Goal: Task Accomplishment & Management: Complete application form

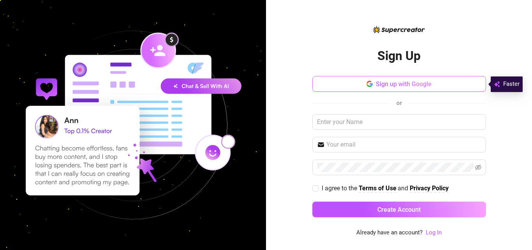
click at [397, 81] on span "Sign up with Google" at bounding box center [404, 83] width 56 height 7
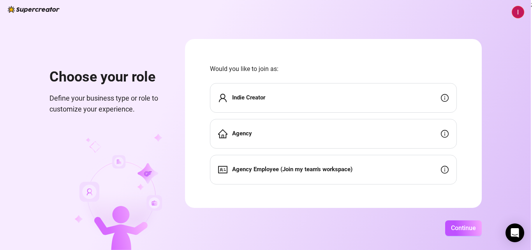
click at [317, 14] on div "Choose your role Define your business type or role to customize your experience…" at bounding box center [265, 125] width 531 height 250
click at [441, 135] on icon "info-circle" at bounding box center [445, 134] width 8 height 8
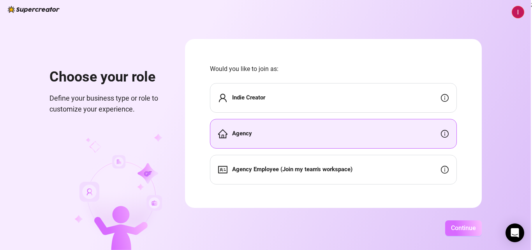
click at [453, 223] on button "Continue" at bounding box center [463, 228] width 37 height 16
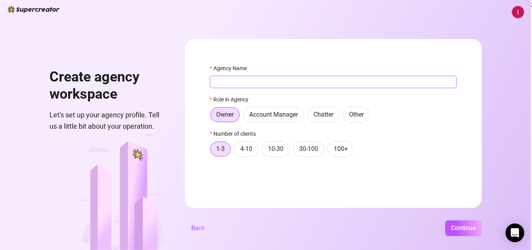
click at [255, 81] on input "Agency Name" at bounding box center [333, 82] width 247 height 12
click at [300, 80] on input "Agency Name" at bounding box center [333, 82] width 247 height 12
click at [231, 81] on input "Agency Name" at bounding box center [333, 82] width 247 height 12
type input "L"
type input "LAMDJ"
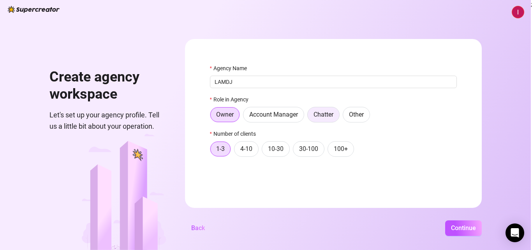
click at [322, 112] on span "Chatter" at bounding box center [324, 114] width 20 height 7
click at [310, 116] on input "Chatter" at bounding box center [310, 116] width 0 height 0
click at [460, 229] on span "Continue" at bounding box center [463, 227] width 25 height 7
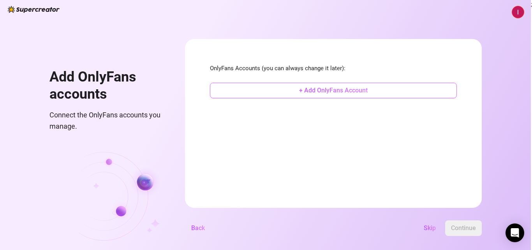
click at [328, 92] on span "+ Add OnlyFans Account" at bounding box center [333, 89] width 69 height 7
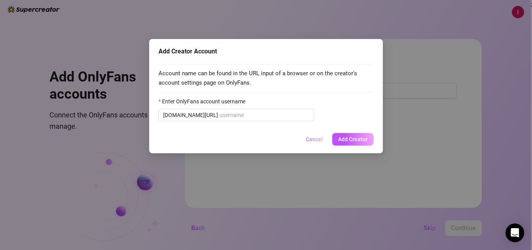
click at [309, 139] on span "Cancel" at bounding box center [314, 139] width 17 height 6
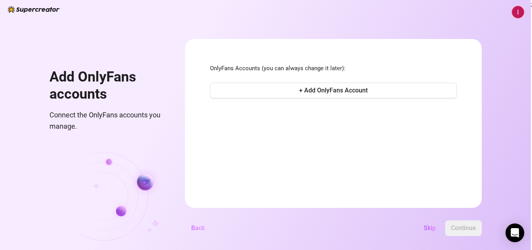
click at [197, 223] on button "Back" at bounding box center [198, 228] width 26 height 16
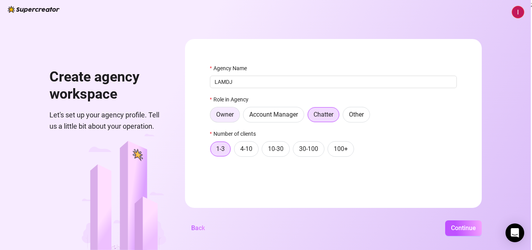
click at [222, 118] on span "Owner" at bounding box center [225, 114] width 18 height 7
click at [212, 116] on input "Owner" at bounding box center [212, 116] width 0 height 0
click at [458, 228] on span "Continue" at bounding box center [463, 227] width 25 height 7
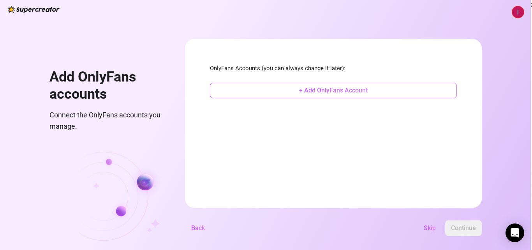
click at [331, 94] on span "+ Add OnlyFans Account" at bounding box center [333, 89] width 69 height 7
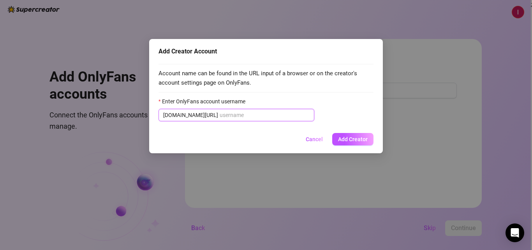
click at [224, 113] on input "Enter OnlyFans account username" at bounding box center [265, 115] width 90 height 9
paste input "Belicenaamor"
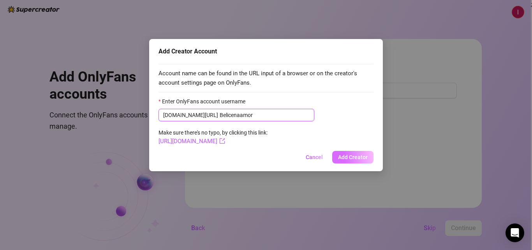
type input "Belicenaamor"
click at [348, 156] on span "Add Creator" at bounding box center [353, 157] width 30 height 6
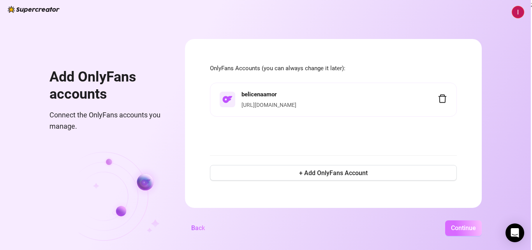
click at [462, 226] on span "Continue" at bounding box center [463, 227] width 25 height 7
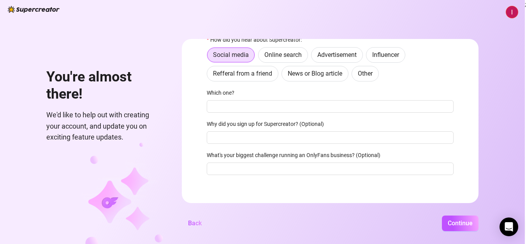
scroll to position [4, 0]
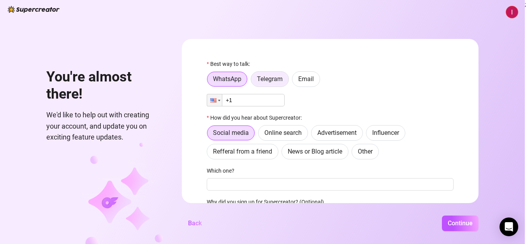
click at [275, 81] on span "Telegram" at bounding box center [270, 78] width 26 height 7
click at [253, 81] on input "Telegram" at bounding box center [253, 81] width 0 height 0
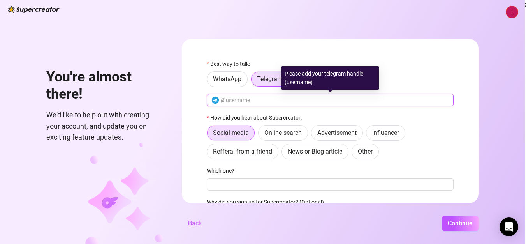
click at [255, 99] on input "text" at bounding box center [335, 100] width 228 height 9
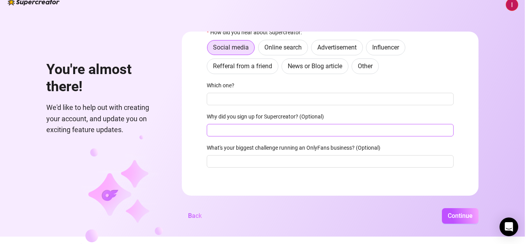
scroll to position [15, 0]
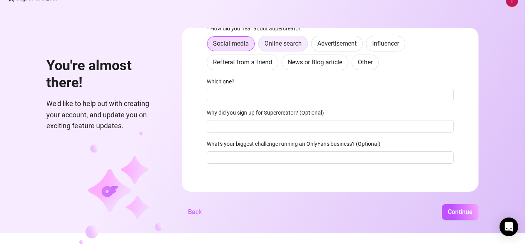
type input "@Lamdj0728"
click at [285, 44] on label "Online search" at bounding box center [283, 44] width 50 height 16
click at [261, 46] on input "Online search" at bounding box center [261, 46] width 0 height 0
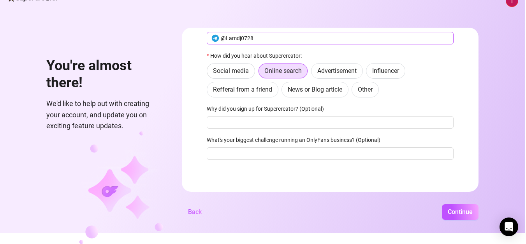
scroll to position [51, 0]
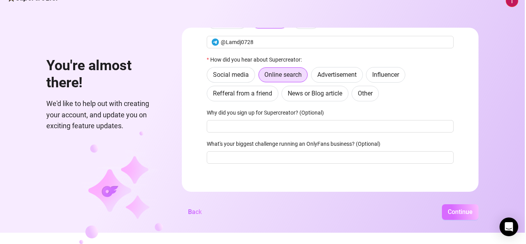
click at [464, 211] on span "Continue" at bounding box center [460, 211] width 25 height 7
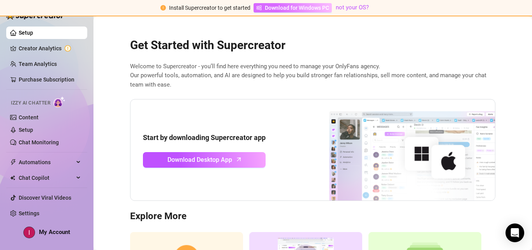
click at [296, 8] on span "Download for Windows PC" at bounding box center [297, 8] width 64 height 9
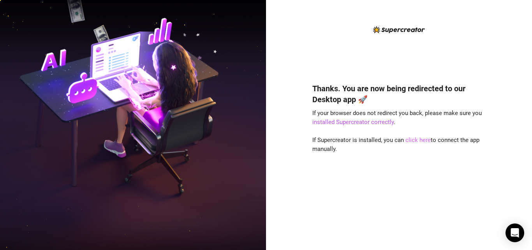
click at [416, 139] on link "click here" at bounding box center [417, 139] width 25 height 7
click at [412, 141] on link "click here" at bounding box center [417, 139] width 25 height 7
click at [418, 139] on link "click here" at bounding box center [417, 139] width 25 height 7
